Goal: Information Seeking & Learning: Find contact information

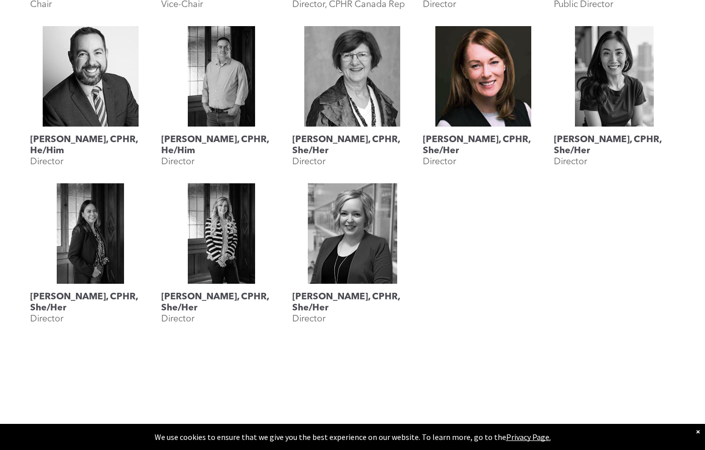
scroll to position [1144, 0]
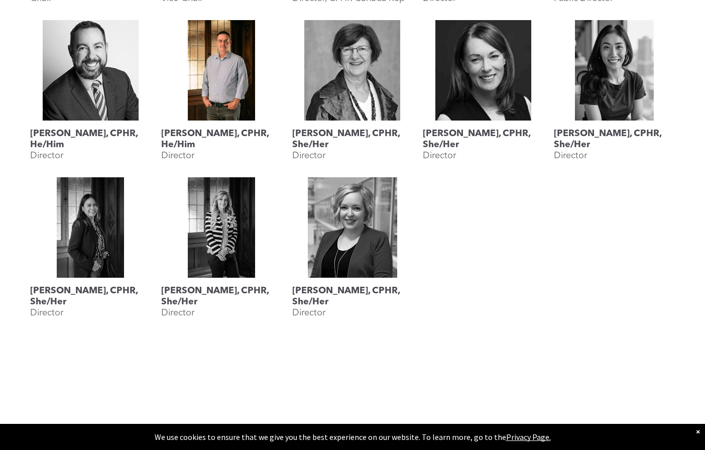
click at [244, 104] on link at bounding box center [221, 70] width 121 height 100
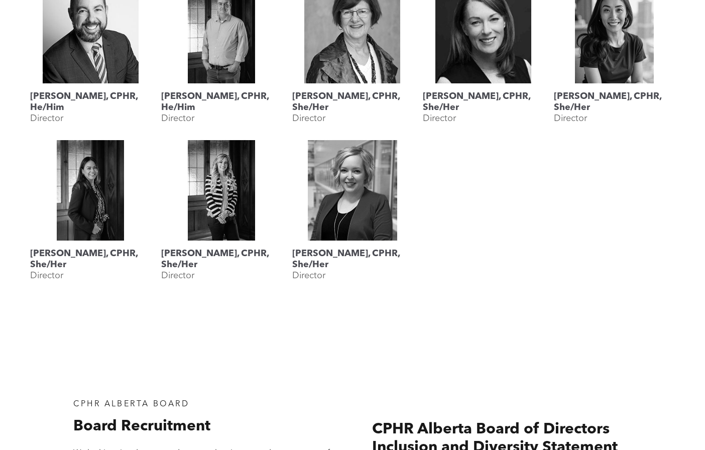
scroll to position [1356, 0]
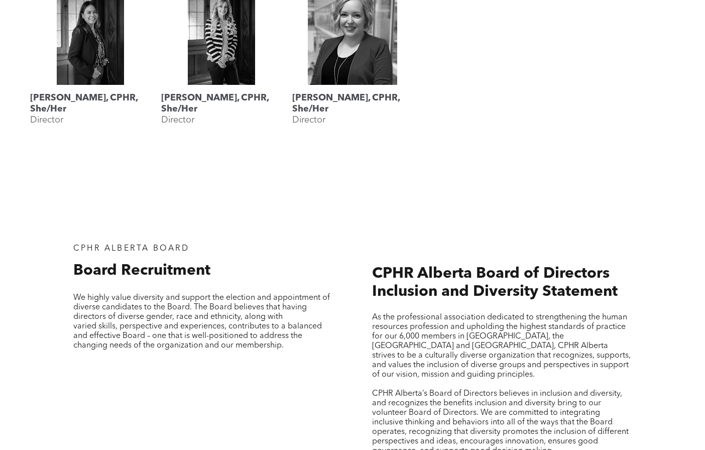
click at [622, 378] on p "As the professional association dedicated to strengthening the human resources …" at bounding box center [502, 346] width 260 height 67
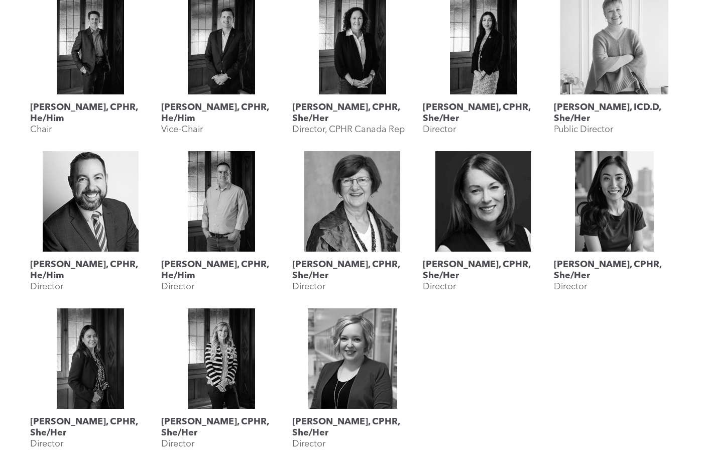
scroll to position [0, 0]
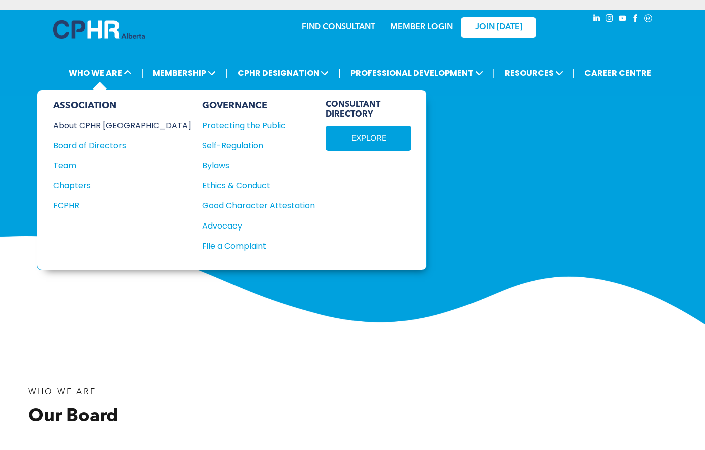
click at [110, 127] on div "About CPHR [GEOGRAPHIC_DATA]" at bounding box center [115, 125] width 125 height 13
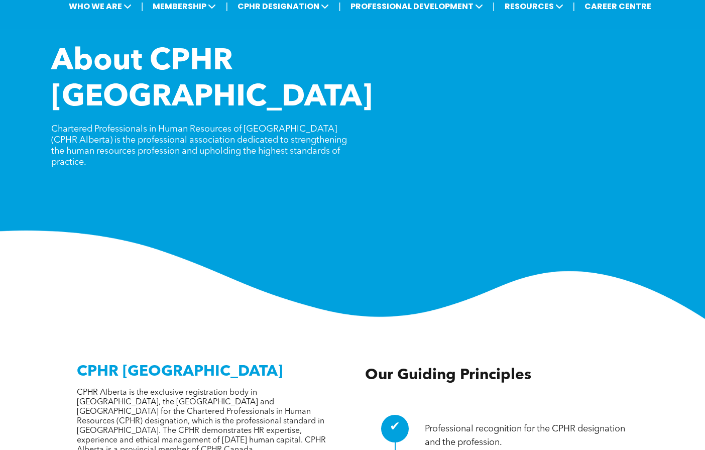
scroll to position [4, 0]
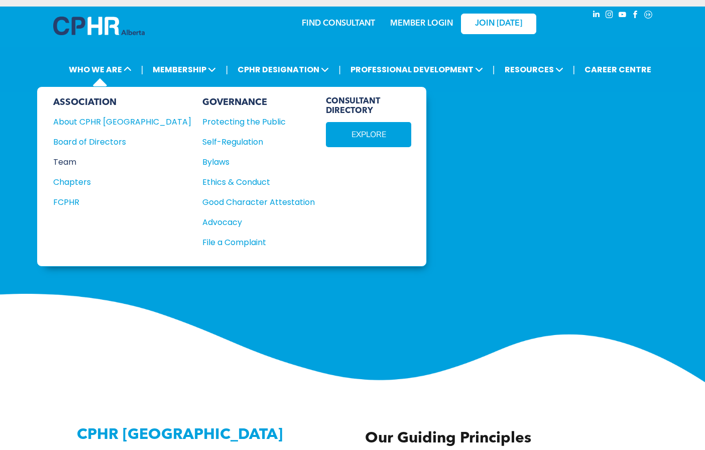
click at [64, 166] on div "Team" at bounding box center [115, 162] width 125 height 13
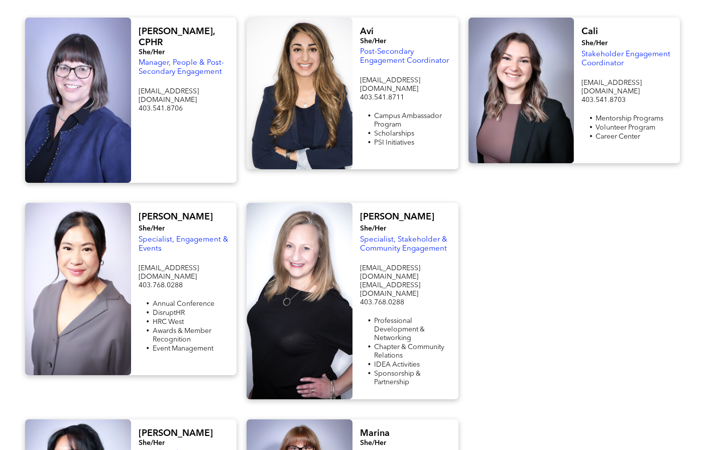
scroll to position [904, 0]
